Goal: Task Accomplishment & Management: Manage account settings

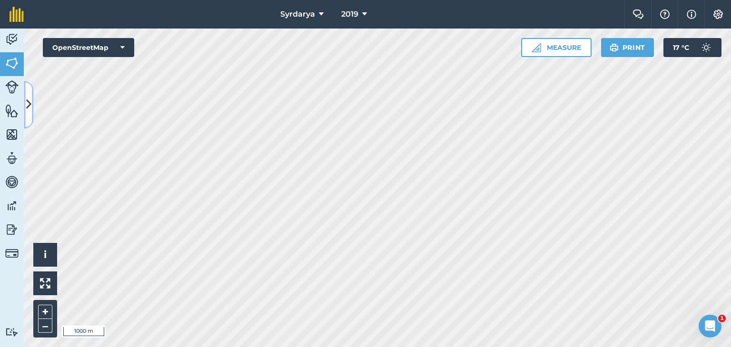
click at [27, 98] on icon at bounding box center [28, 105] width 5 height 17
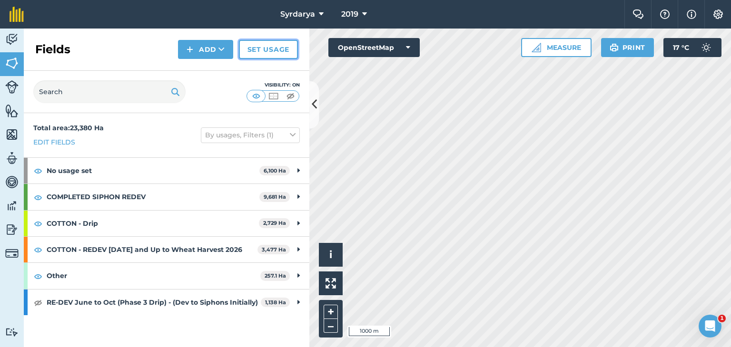
click at [247, 45] on link "Set usage" at bounding box center [268, 49] width 59 height 19
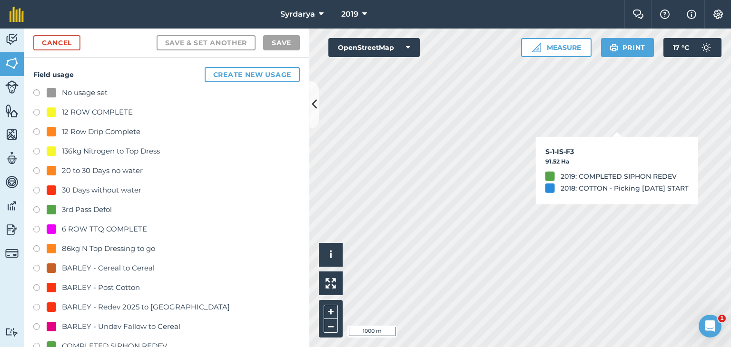
checkbox input "true"
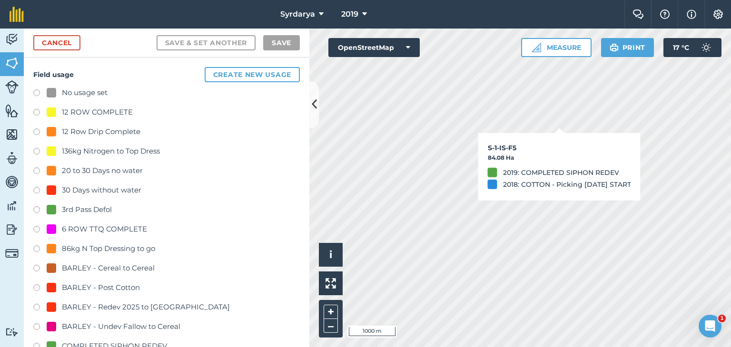
checkbox input "true"
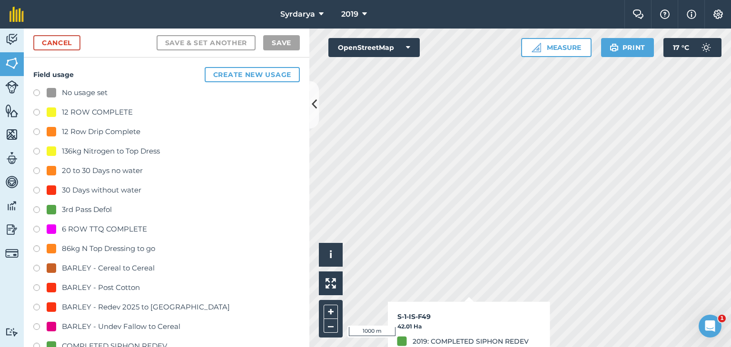
checkbox input "true"
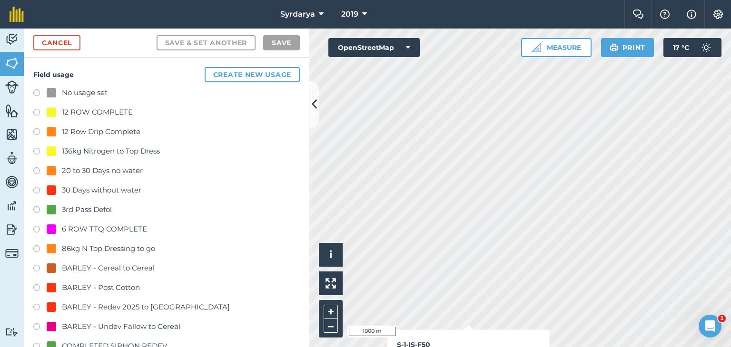
checkbox input "true"
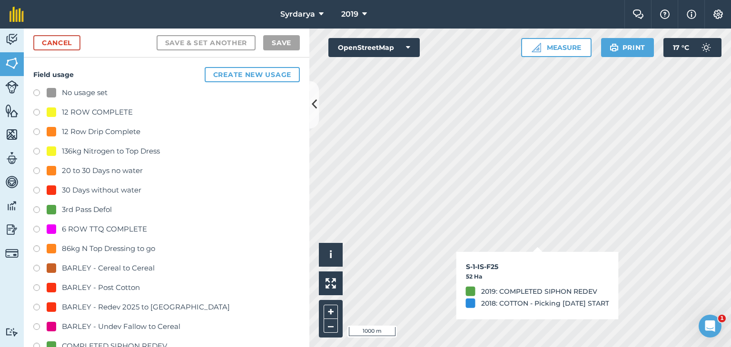
checkbox input "true"
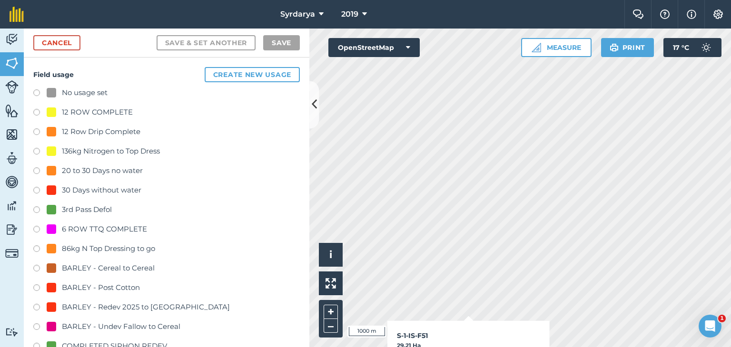
checkbox input "false"
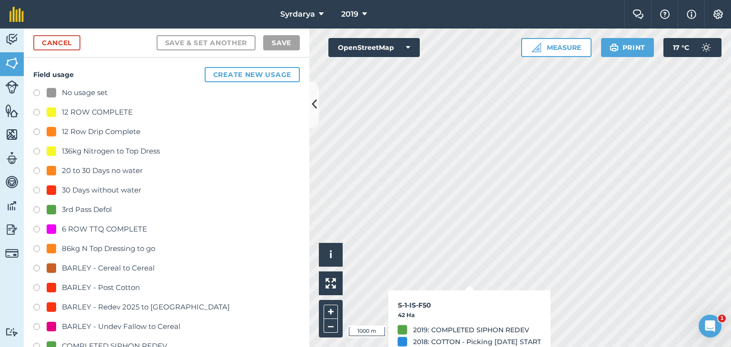
checkbox input "false"
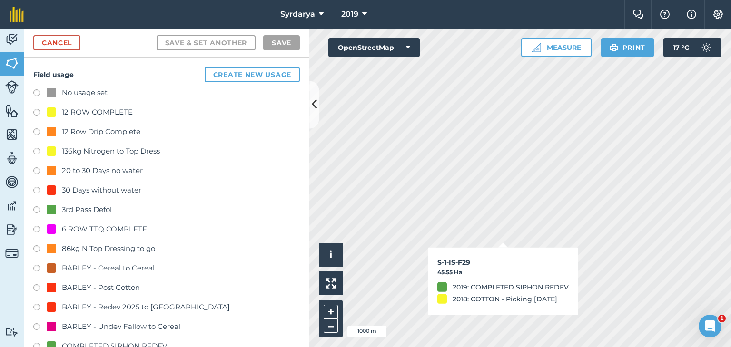
checkbox input "false"
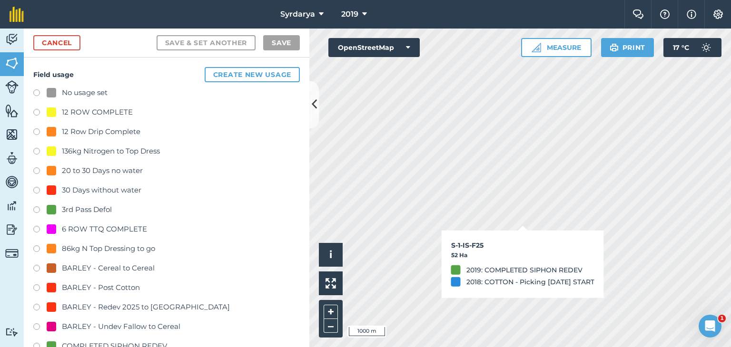
checkbox input "false"
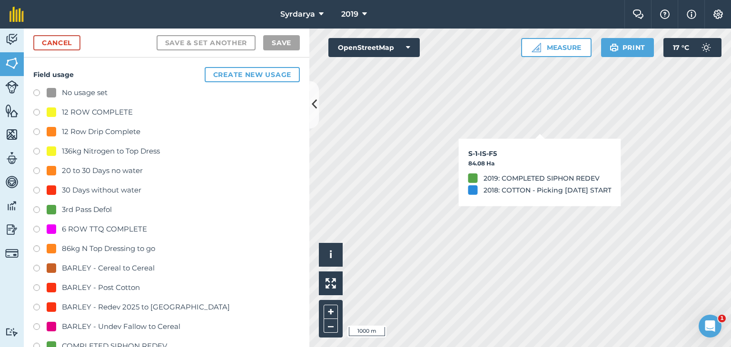
checkbox input "false"
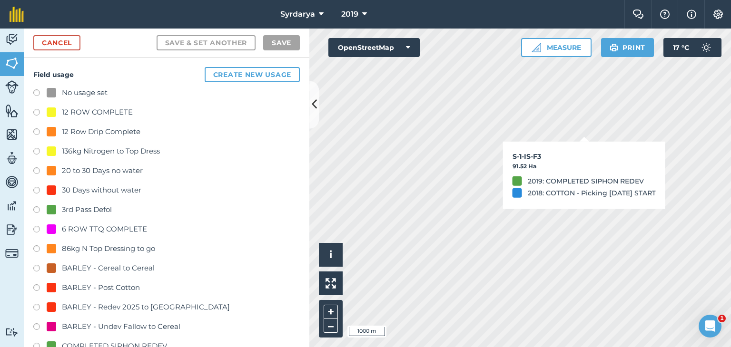
checkbox input "false"
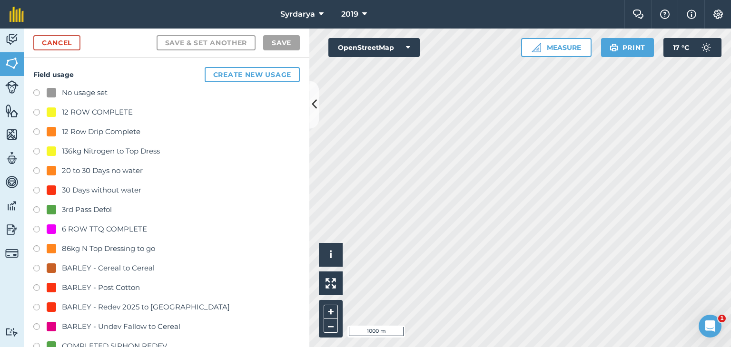
click at [37, 92] on label at bounding box center [39, 94] width 13 height 10
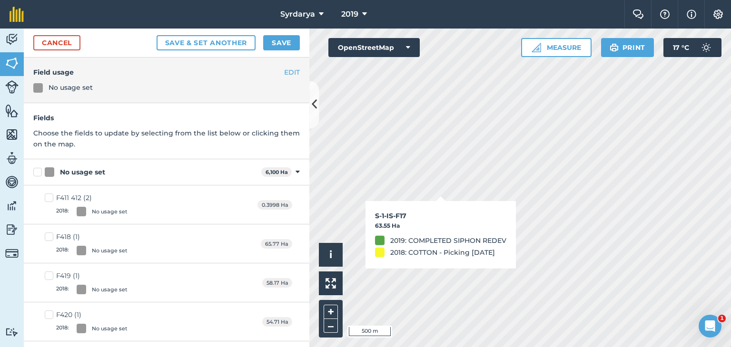
checkbox input "true"
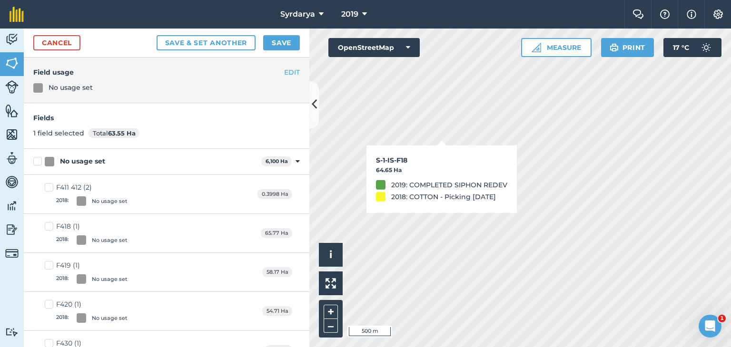
checkbox input "true"
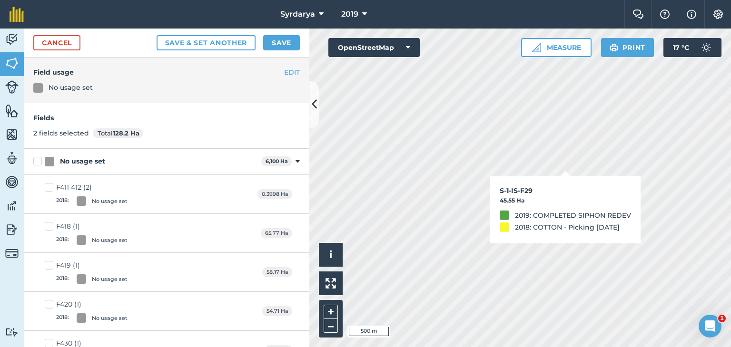
checkbox input "true"
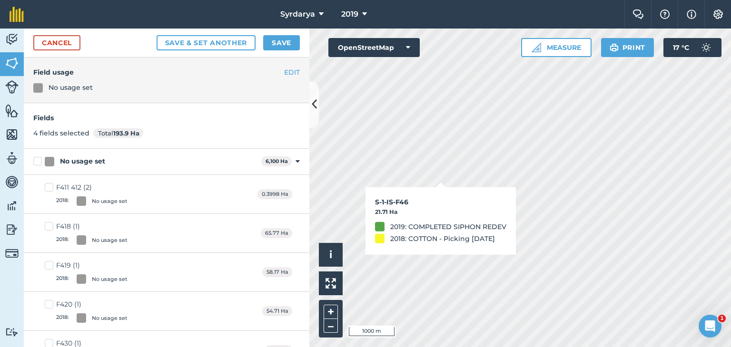
checkbox input "true"
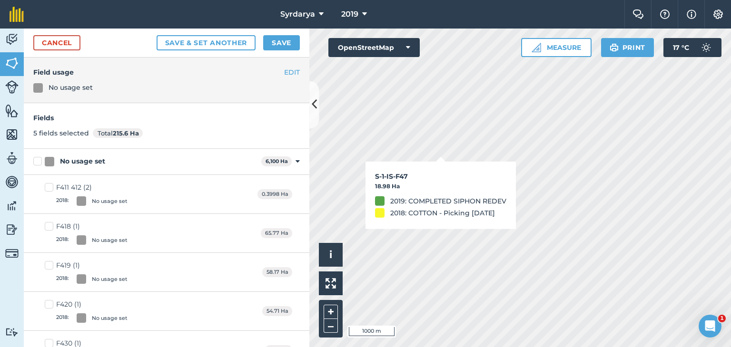
checkbox input "true"
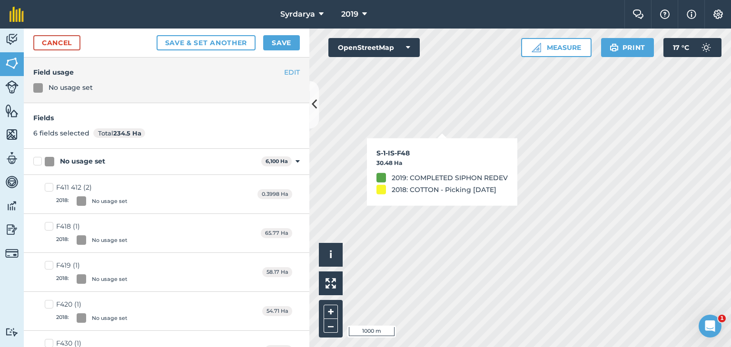
checkbox input "true"
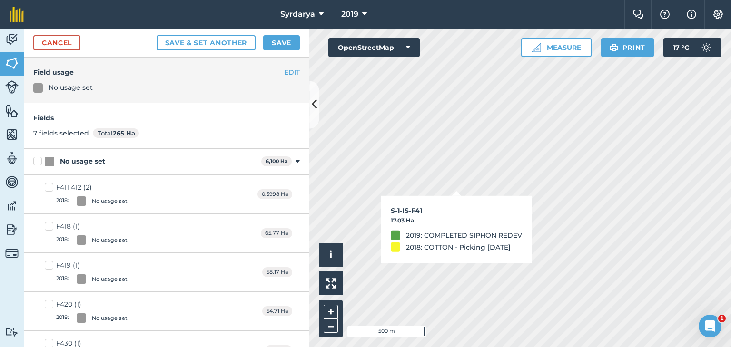
checkbox input "true"
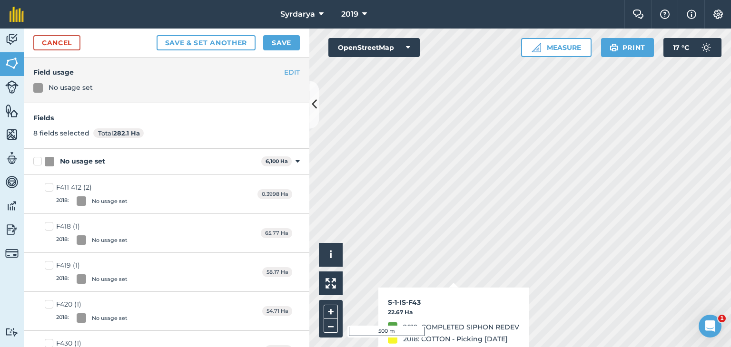
checkbox input "true"
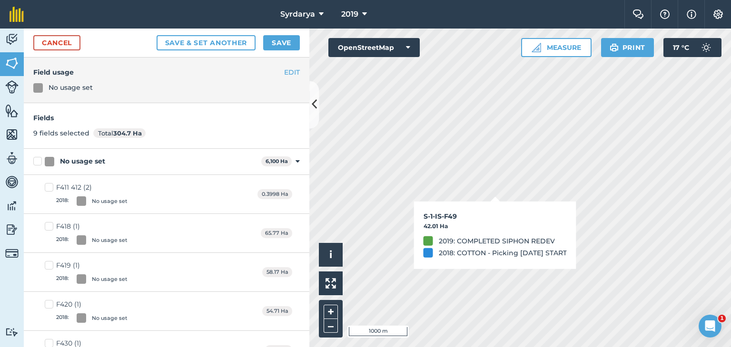
checkbox input "true"
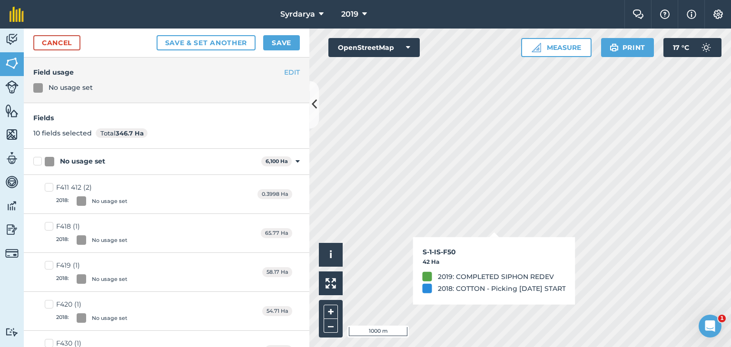
checkbox input "true"
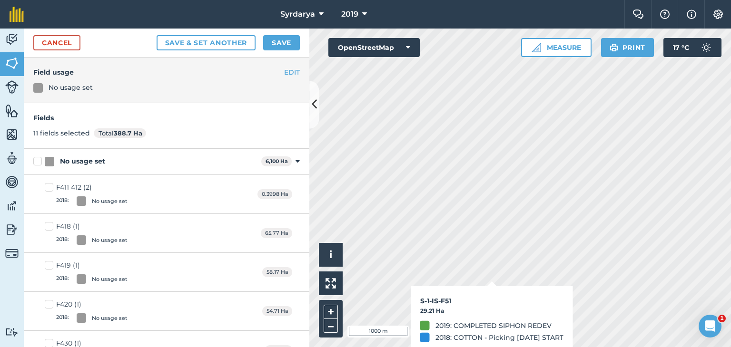
checkbox input "true"
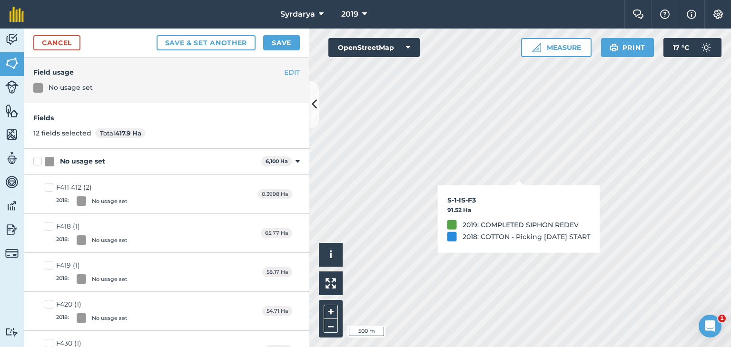
checkbox input "true"
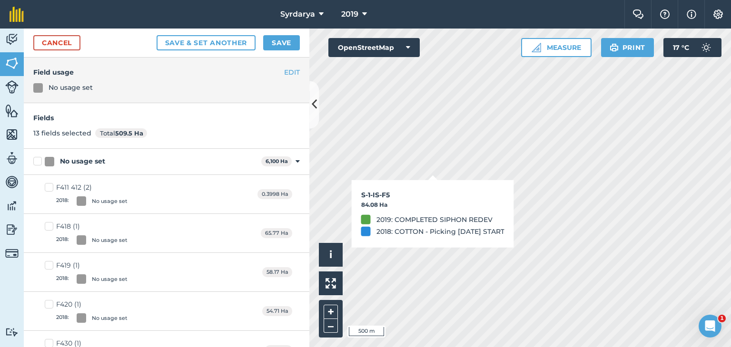
checkbox input "true"
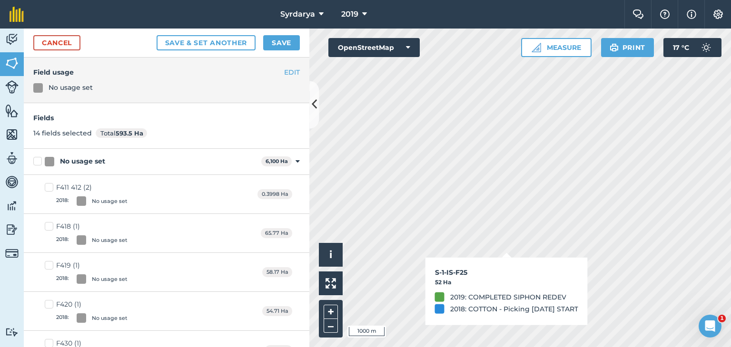
checkbox input "true"
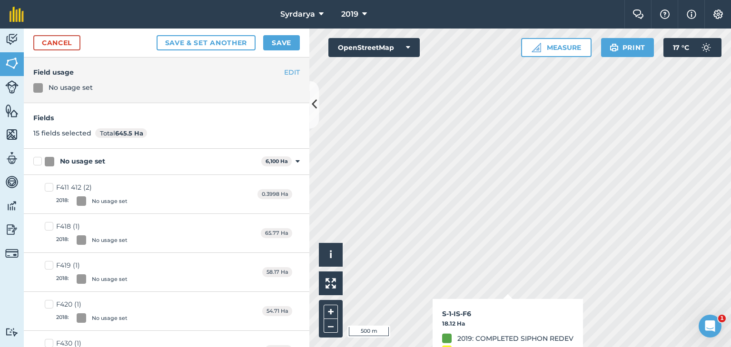
checkbox input "true"
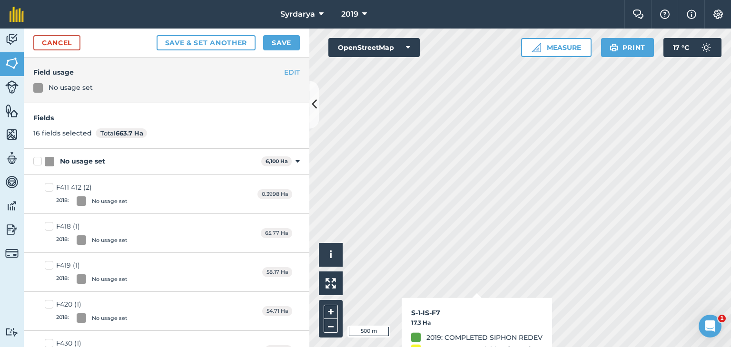
checkbox input "true"
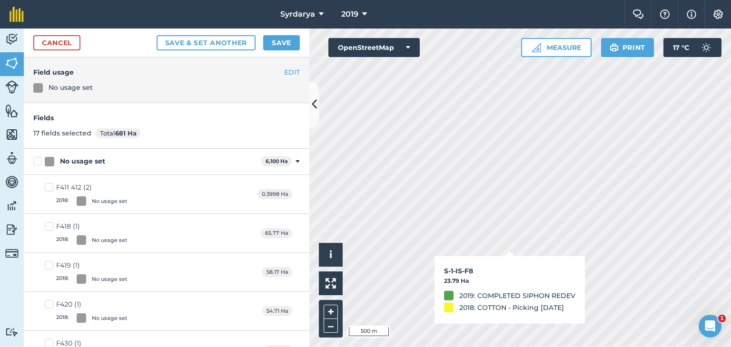
checkbox input "true"
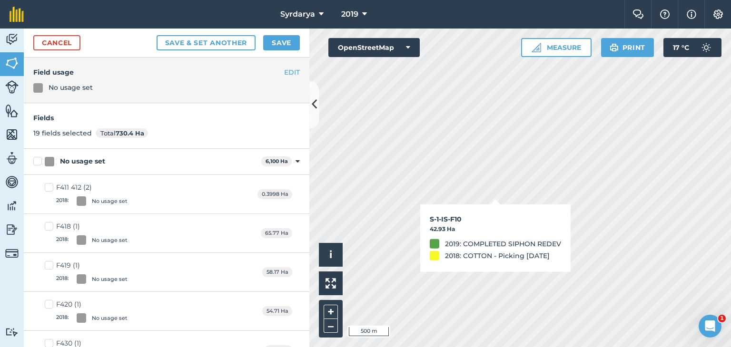
checkbox input "true"
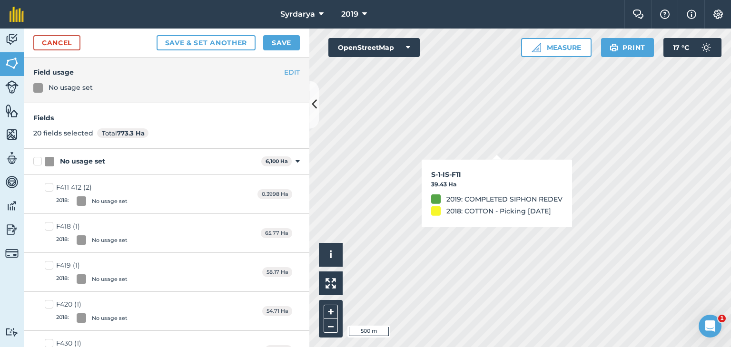
checkbox input "true"
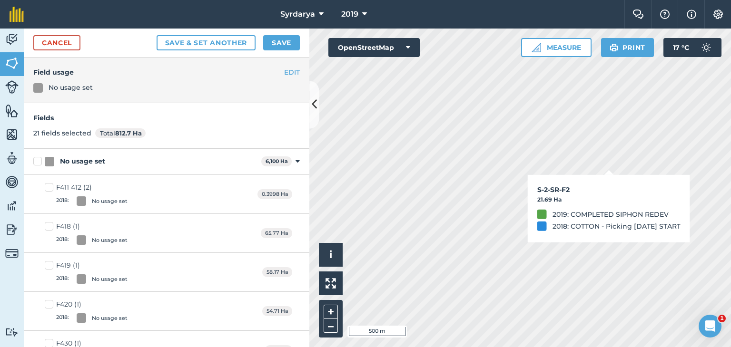
checkbox input "true"
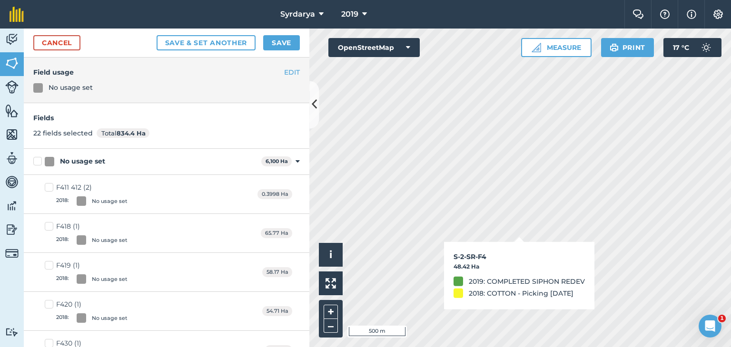
checkbox input "true"
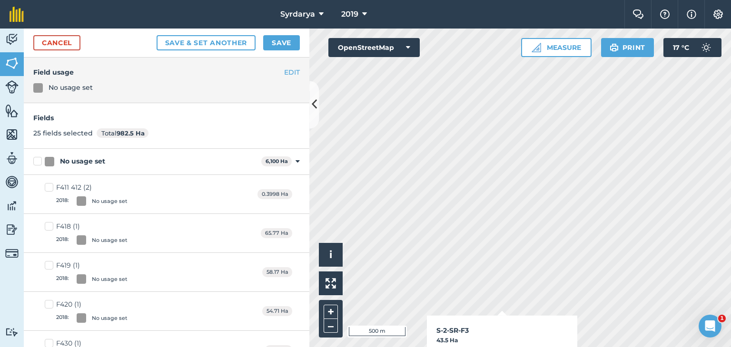
checkbox input "true"
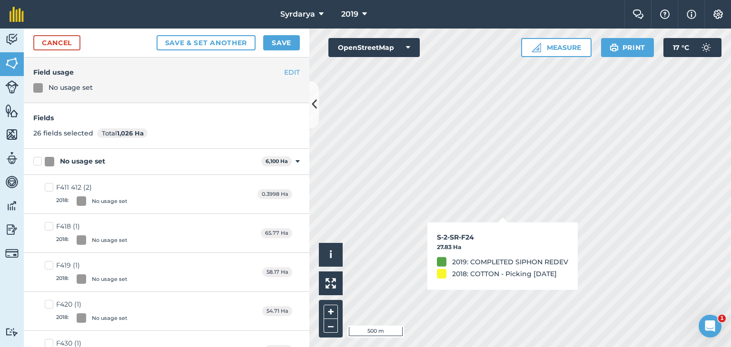
checkbox input "true"
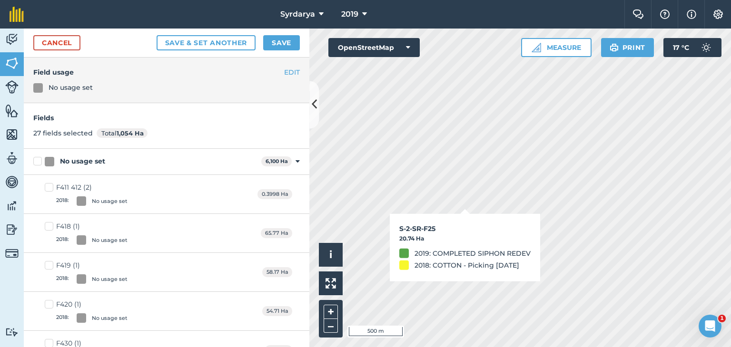
checkbox input "true"
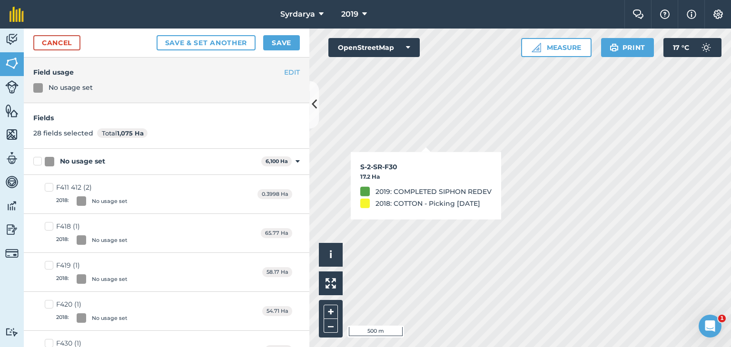
checkbox input "true"
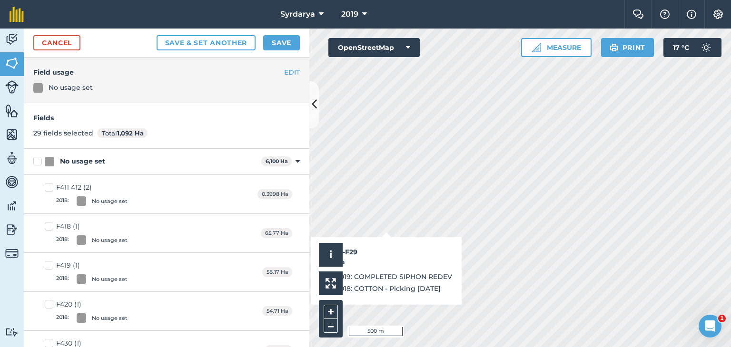
checkbox input "true"
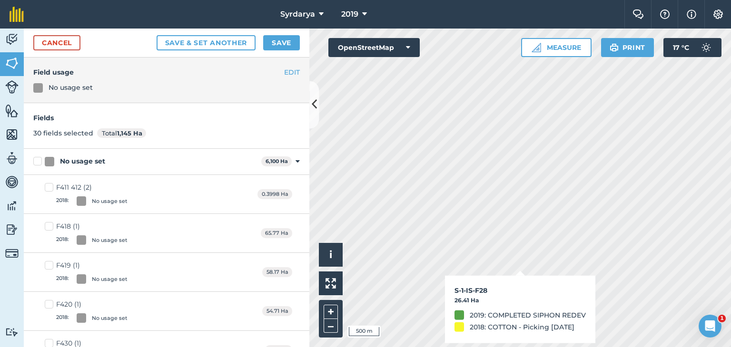
checkbox input "true"
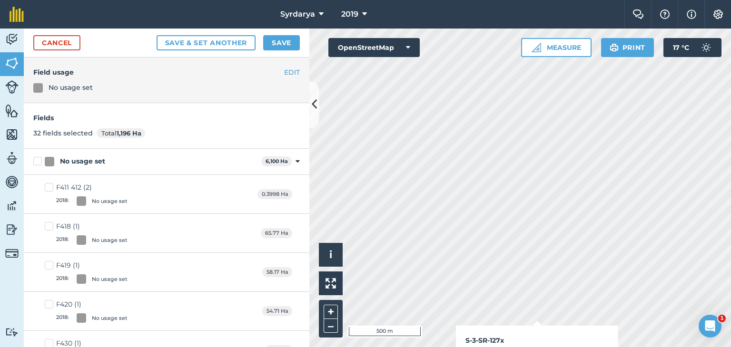
checkbox input "true"
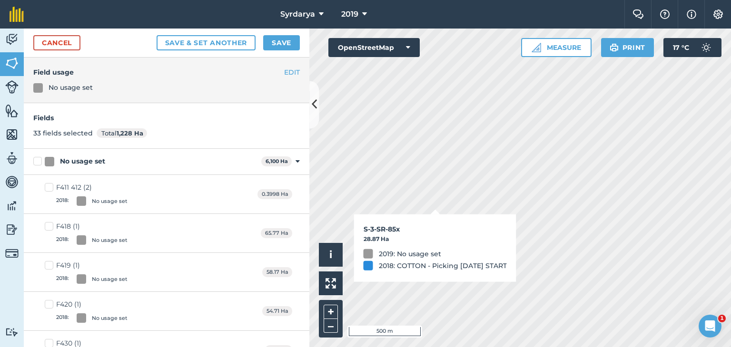
checkbox input "true"
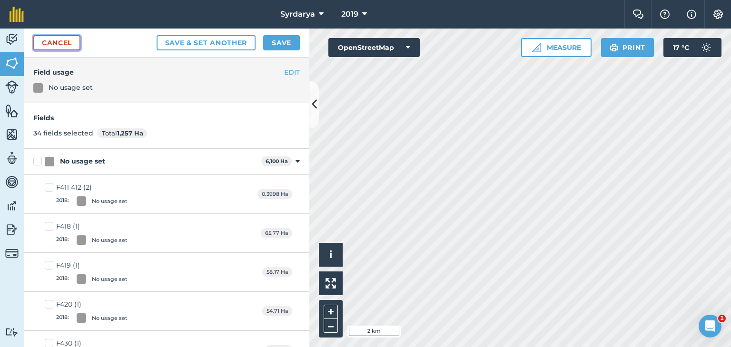
click at [57, 39] on link "Cancel" at bounding box center [56, 42] width 47 height 15
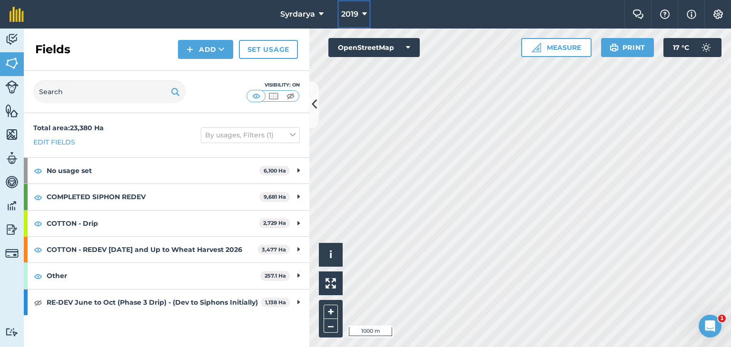
click at [356, 10] on span "2019" at bounding box center [349, 14] width 17 height 11
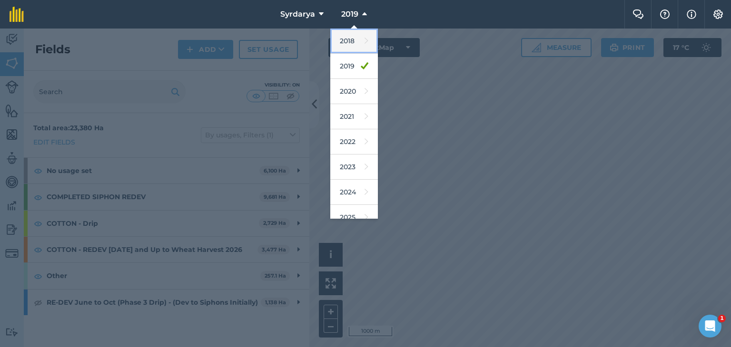
click at [353, 44] on link "2018" at bounding box center [354, 41] width 48 height 25
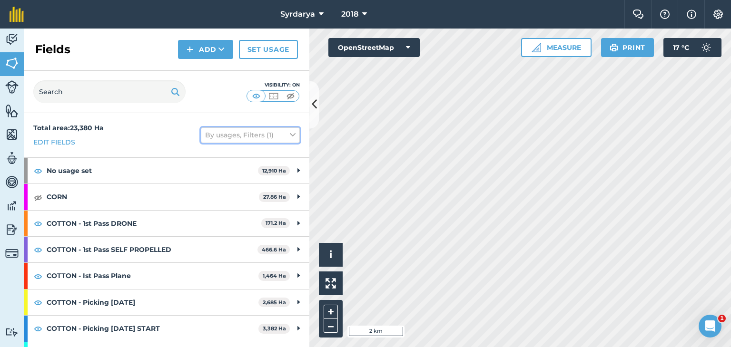
click at [290, 136] on icon at bounding box center [293, 135] width 6 height 10
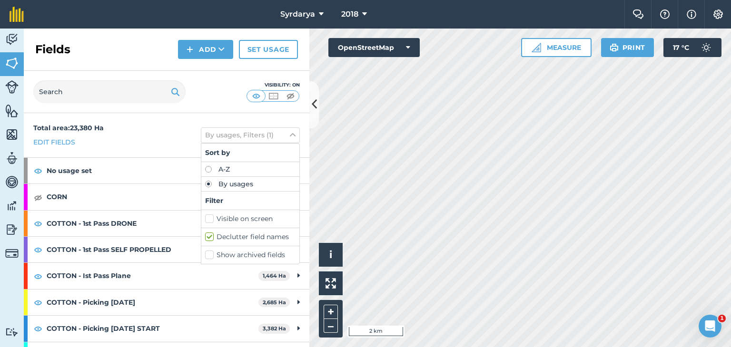
click at [205, 254] on label "Show archived fields" at bounding box center [250, 255] width 90 height 10
click at [205, 254] on input "Show archived fields" at bounding box center [208, 253] width 6 height 6
checkbox input "true"
click at [36, 194] on img at bounding box center [38, 197] width 9 height 11
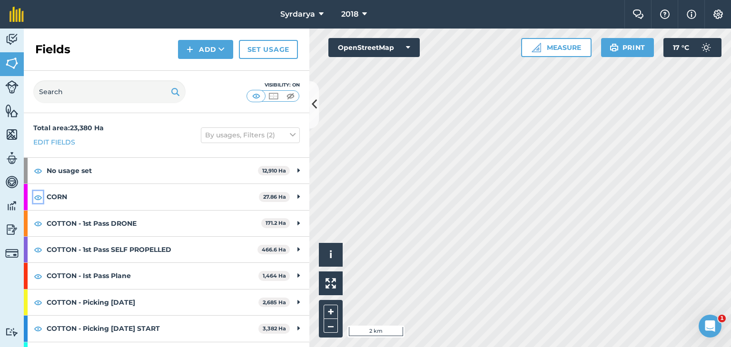
click at [36, 194] on img at bounding box center [38, 197] width 9 height 11
click at [37, 198] on img at bounding box center [38, 197] width 9 height 11
click at [362, 20] on icon at bounding box center [364, 14] width 5 height 11
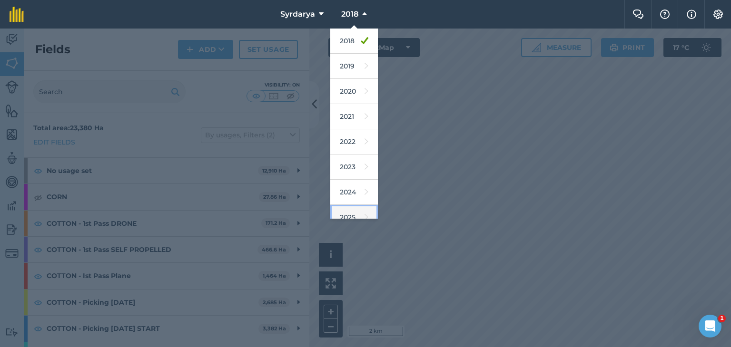
click at [348, 211] on link "2025" at bounding box center [354, 217] width 48 height 25
